Goal: Task Accomplishment & Management: Use online tool/utility

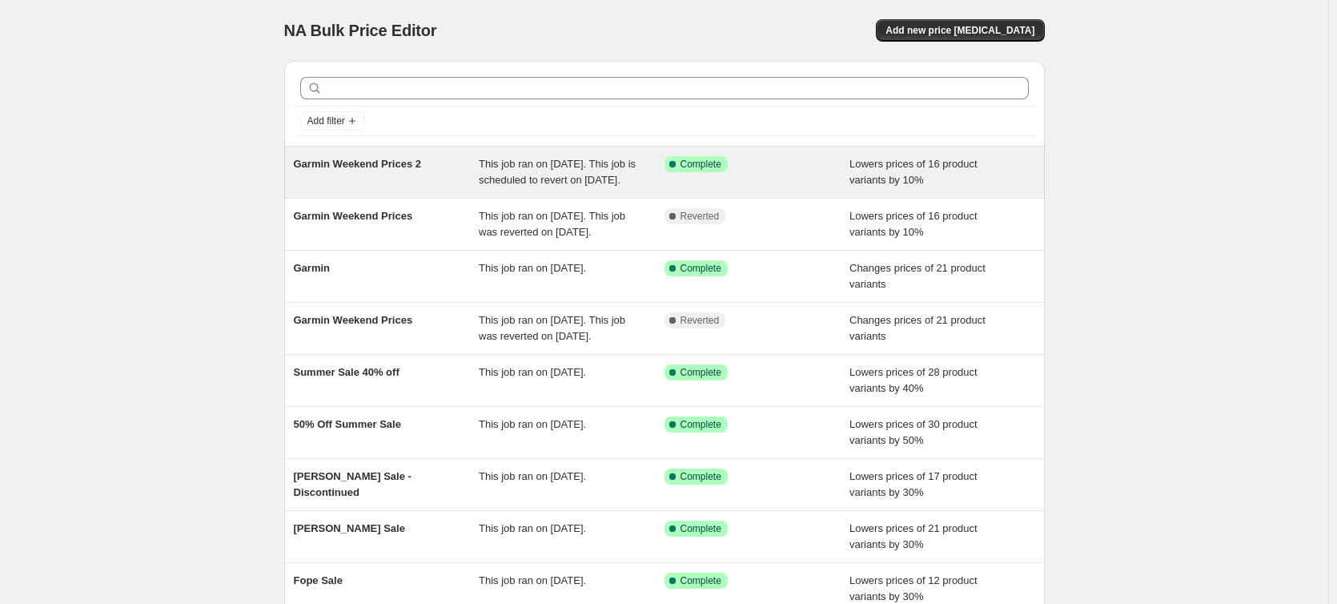
click at [395, 162] on span "Garmin Weekend Prices 2" at bounding box center [357, 164] width 127 height 12
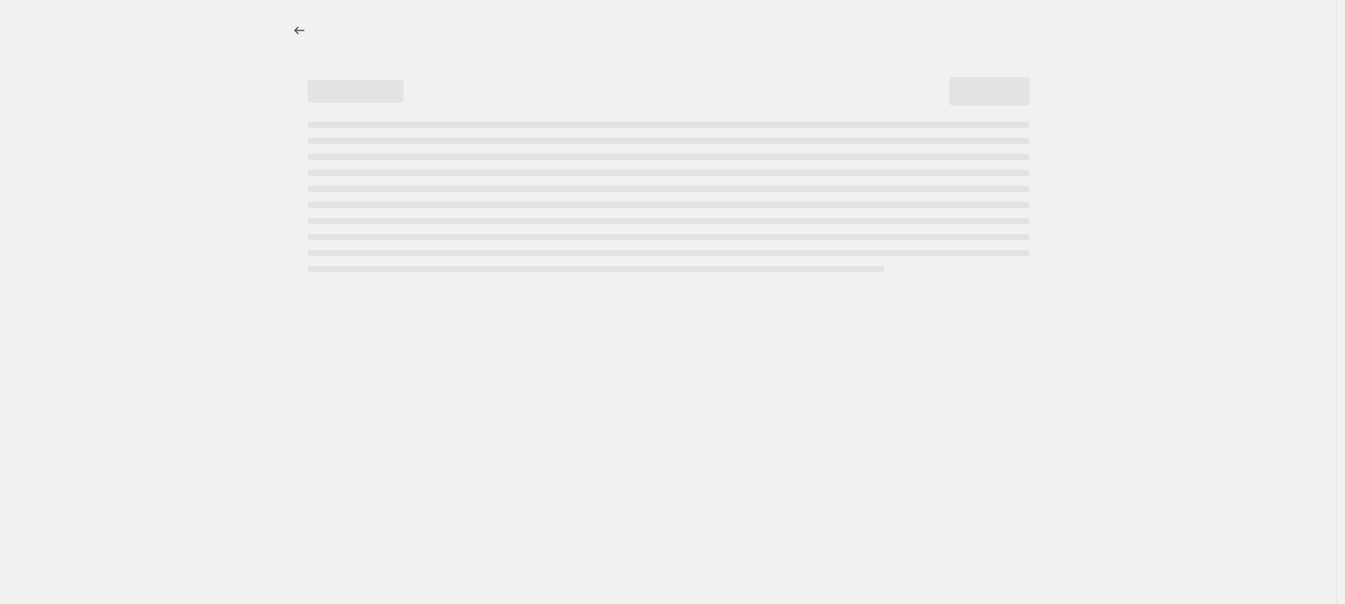
select select "percentage"
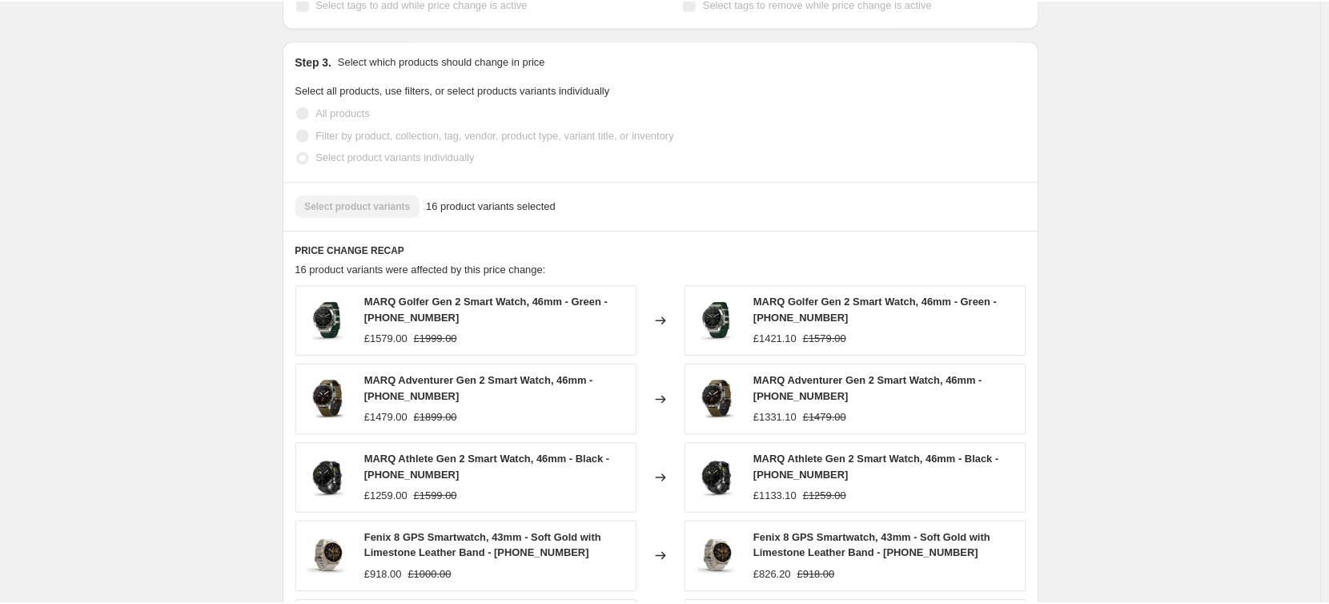
scroll to position [881, 0]
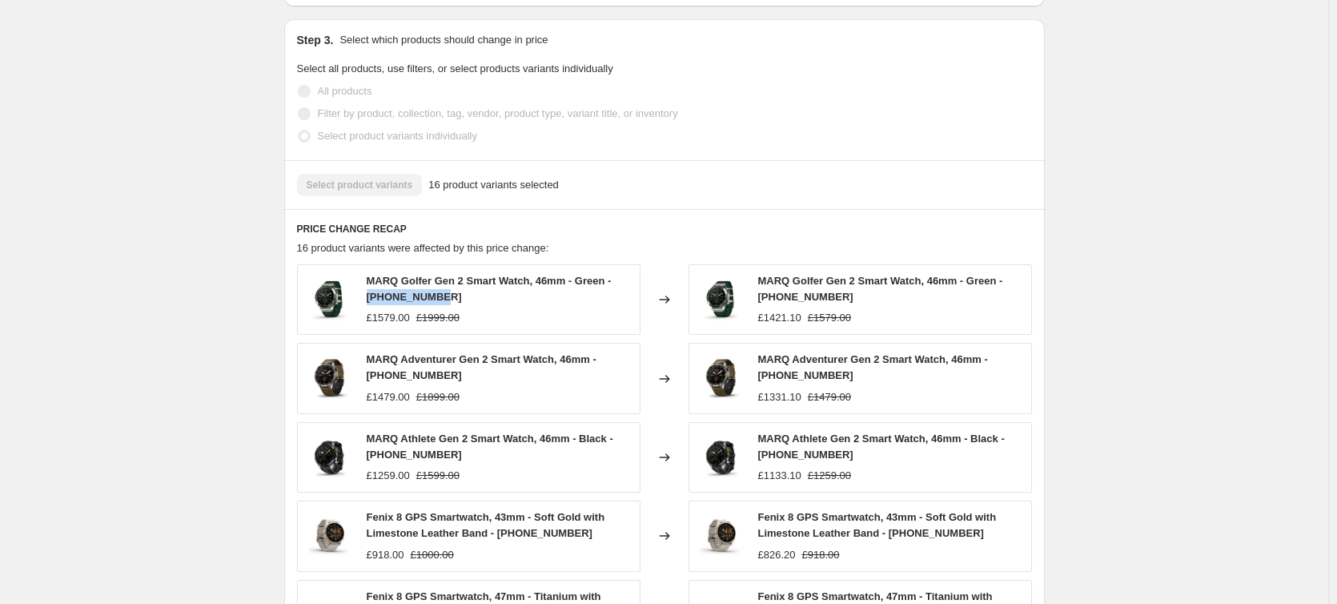
drag, startPoint x: 370, startPoint y: 311, endPoint x: 448, endPoint y: 315, distance: 77.8
click at [448, 305] on div "MARQ Golfer Gen 2 Smart Watch, 46mm - Green - [PHONE_NUMBER]" at bounding box center [499, 289] width 265 height 32
copy span "[PHONE_NUMBER]"
